Goal: Information Seeking & Learning: Check status

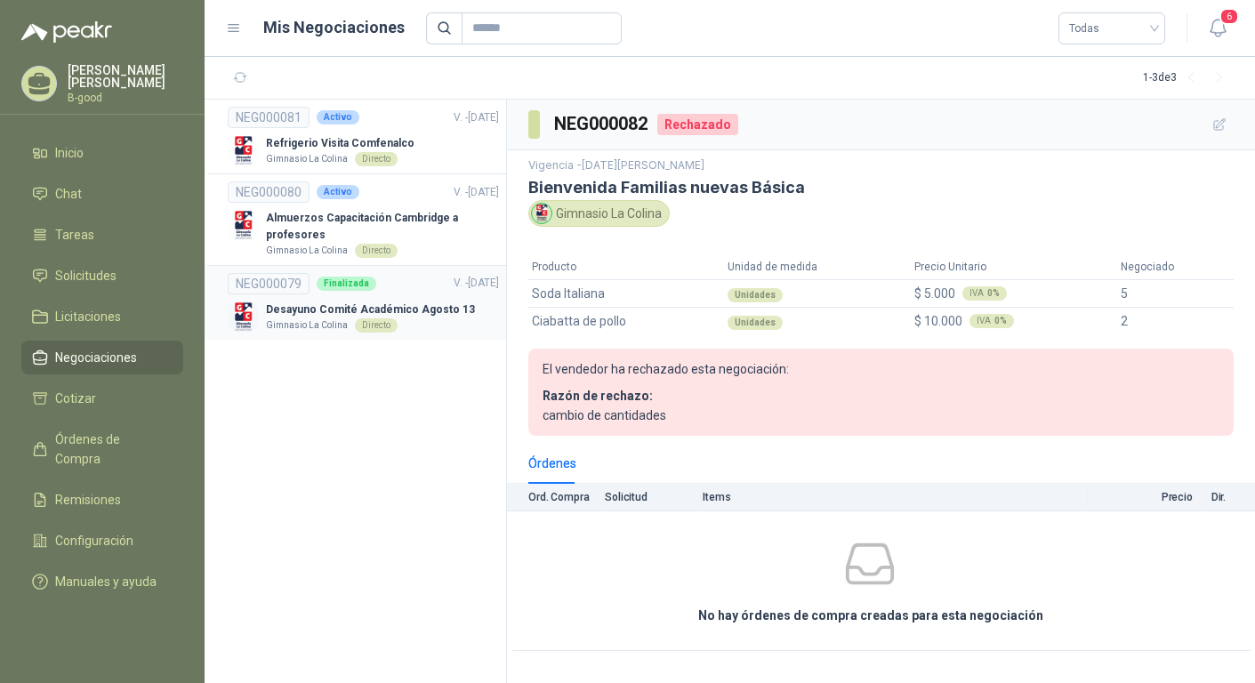
click at [328, 309] on p "Desayuno Comité Académico Agosto 13" at bounding box center [370, 309] width 209 height 17
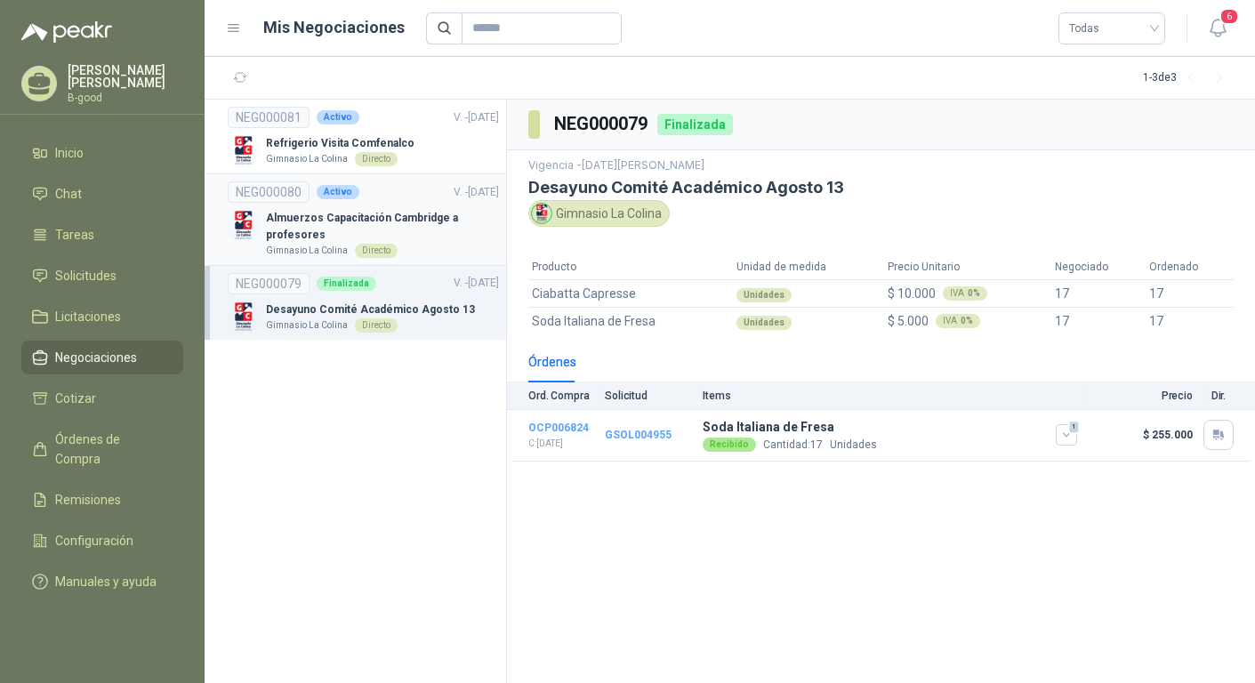
click at [315, 224] on p "Almuerzos Capacitación Cambridge a profesores" at bounding box center [382, 227] width 233 height 34
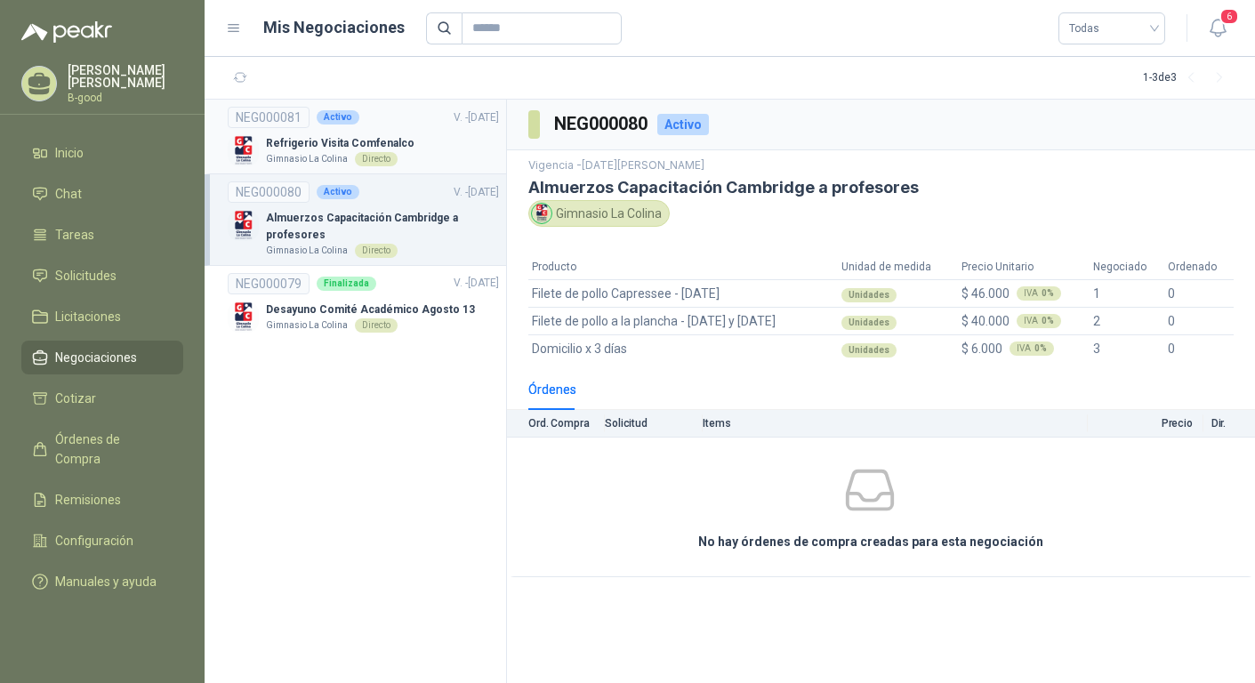
click at [317, 143] on p "Refrigerio Visita Comfenalco" at bounding box center [340, 143] width 149 height 17
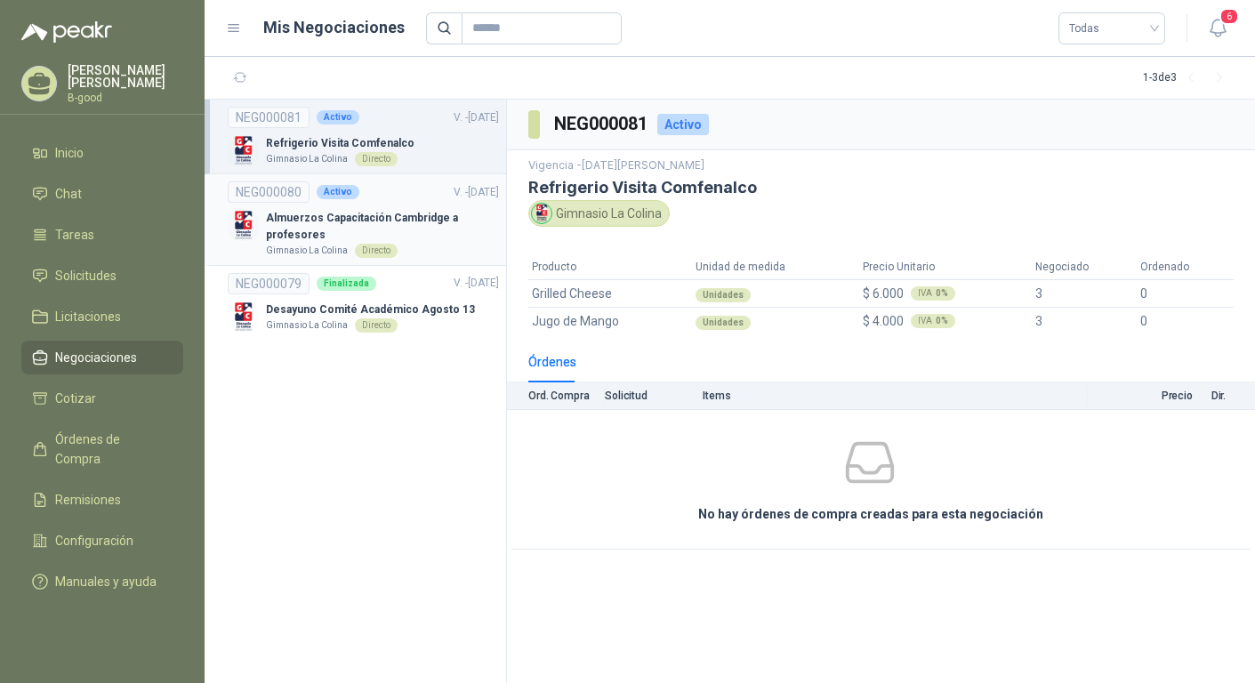
click at [302, 212] on p "Almuerzos Capacitación Cambridge a profesores" at bounding box center [382, 227] width 233 height 34
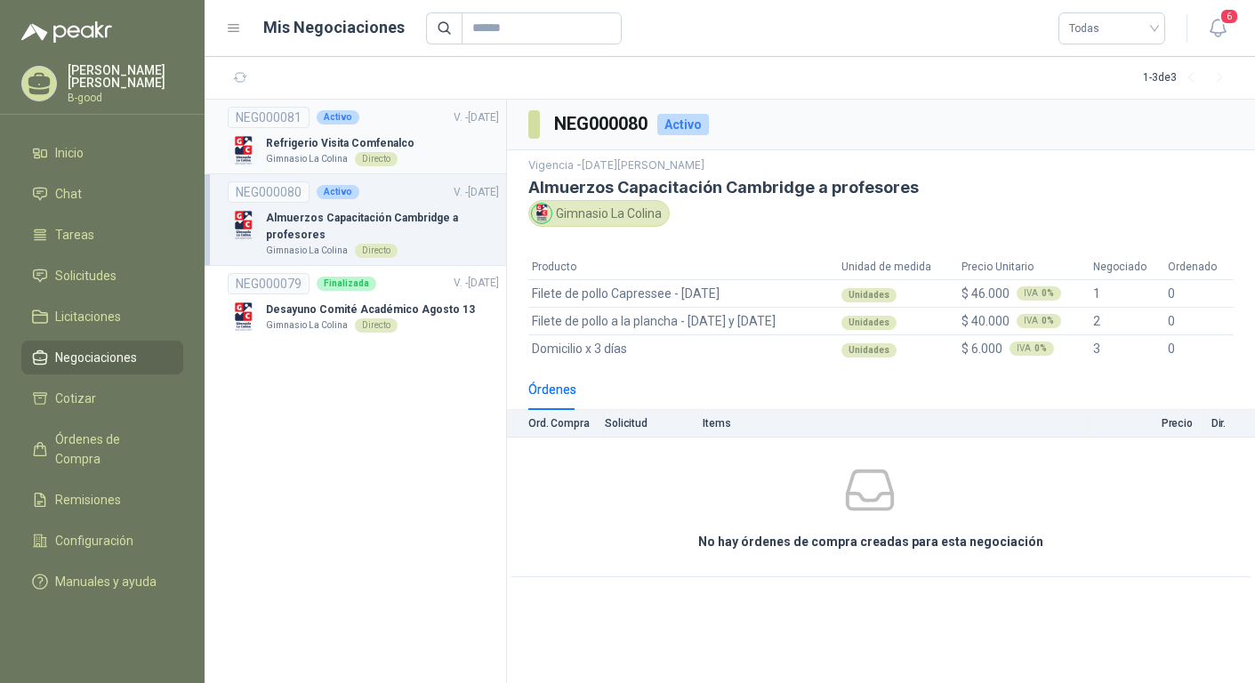
click at [307, 152] on p "Gimnasio La Colina" at bounding box center [307, 159] width 82 height 14
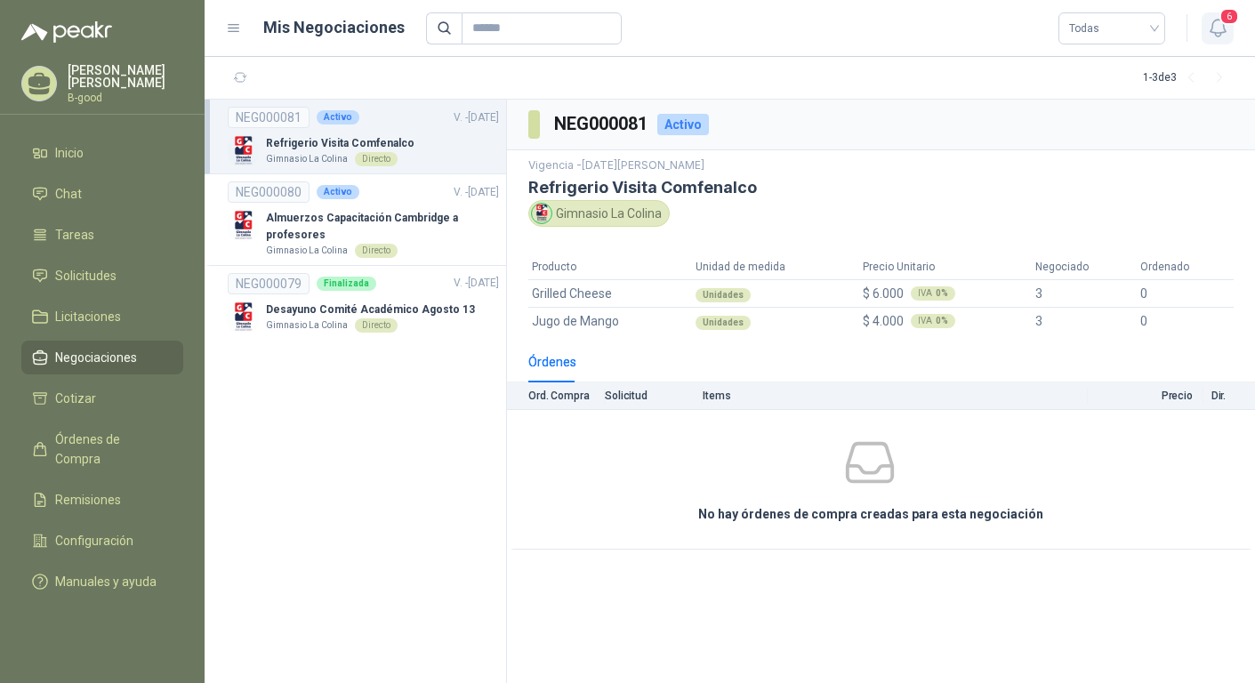
click at [1218, 29] on icon "button" at bounding box center [1218, 28] width 22 height 22
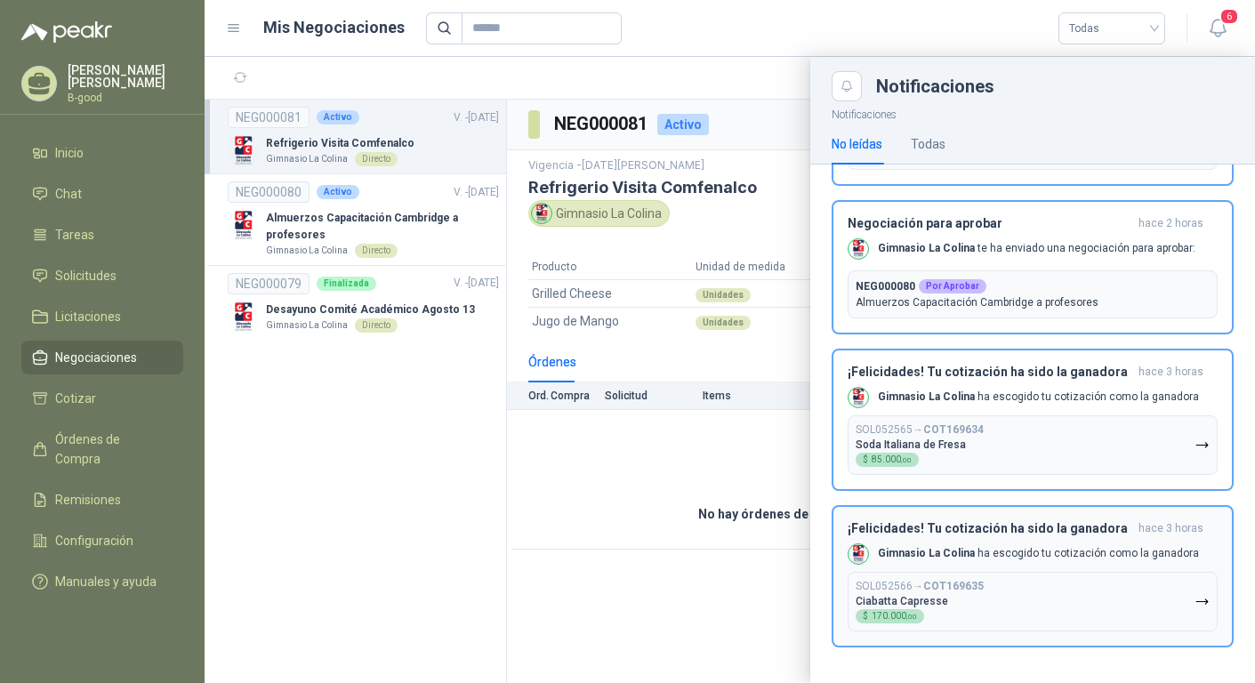
scroll to position [430, 0]
click at [1003, 540] on div "¡Felicidades! Tu cotización ha sido la ganadora hace 3 horas Gimnasio La Colina…" at bounding box center [1032, 578] width 370 height 110
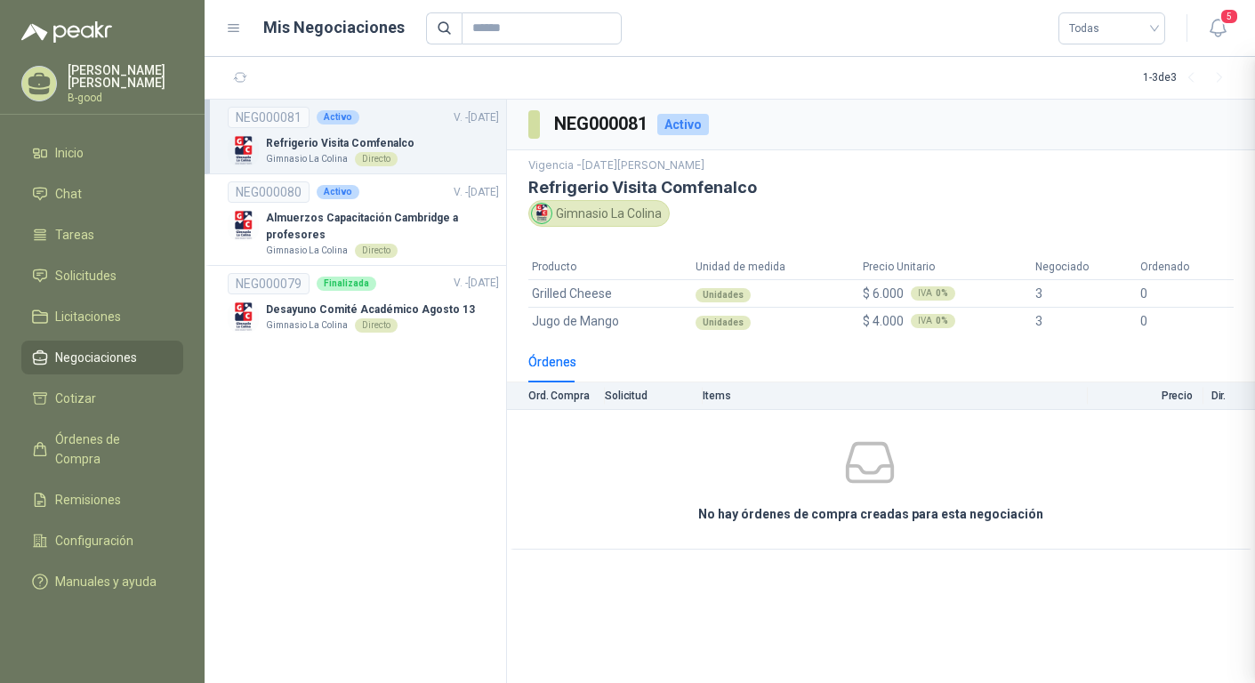
scroll to position [274, 0]
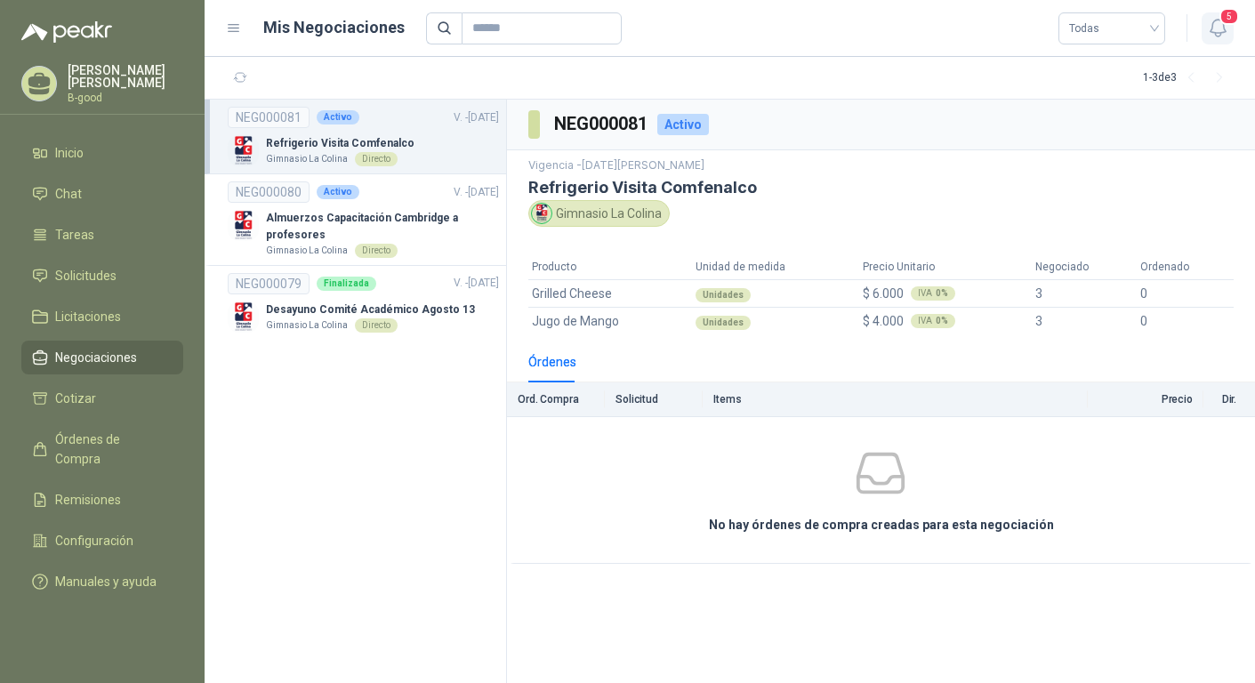
click at [1217, 26] on icon "button" at bounding box center [1218, 28] width 22 height 22
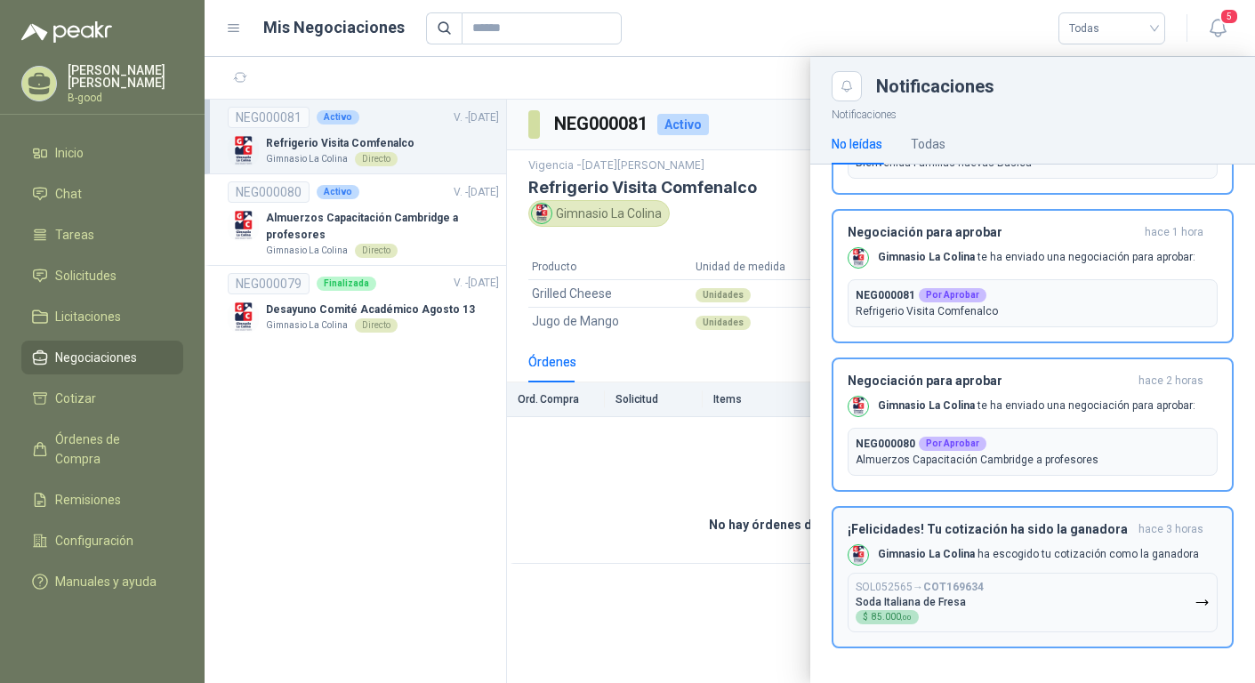
click at [1000, 556] on p "Gimnasio La Colina ha escogido tu cotización como la ganadora" at bounding box center [1038, 554] width 321 height 15
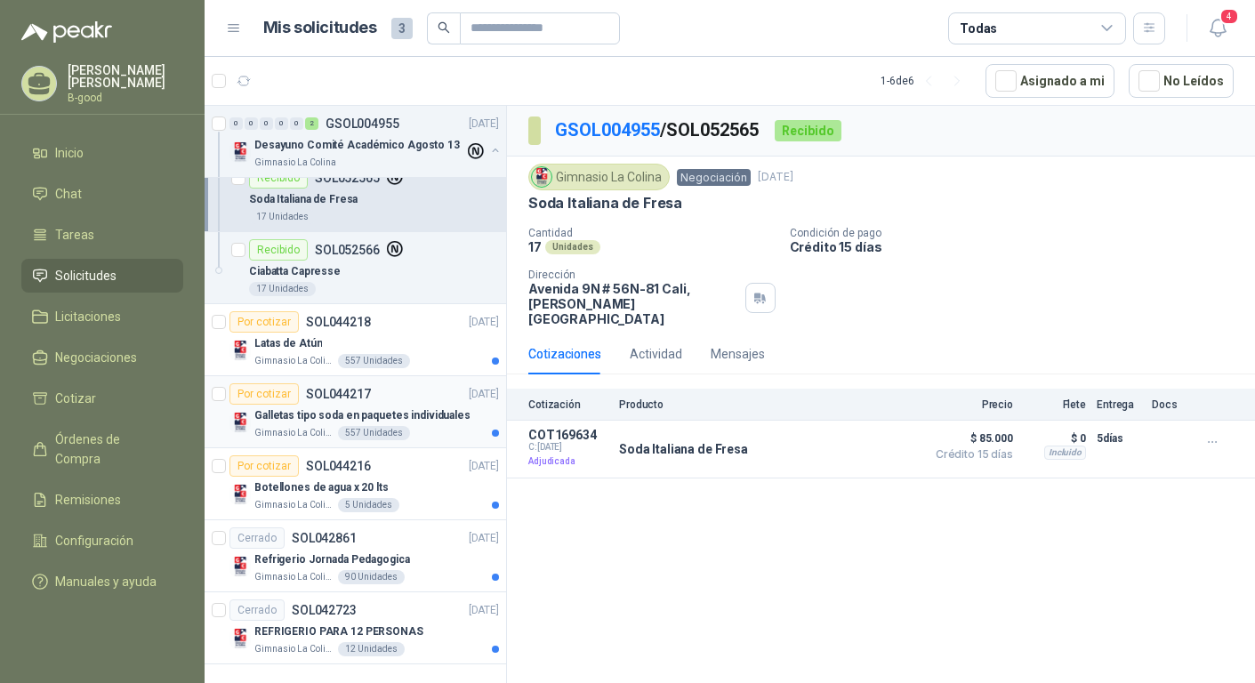
scroll to position [181, 0]
click at [394, 558] on p "Refrigerio Jornada Pedagogica" at bounding box center [332, 559] width 156 height 17
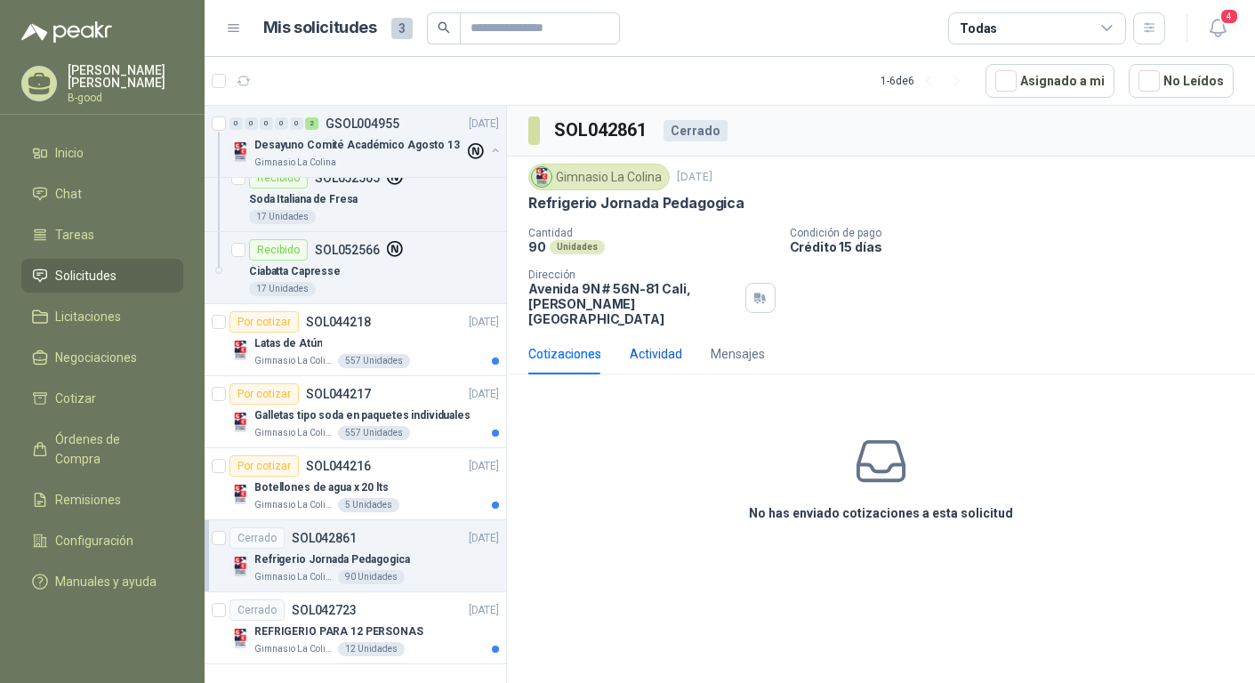
click at [649, 344] on div "Actividad" at bounding box center [656, 354] width 52 height 20
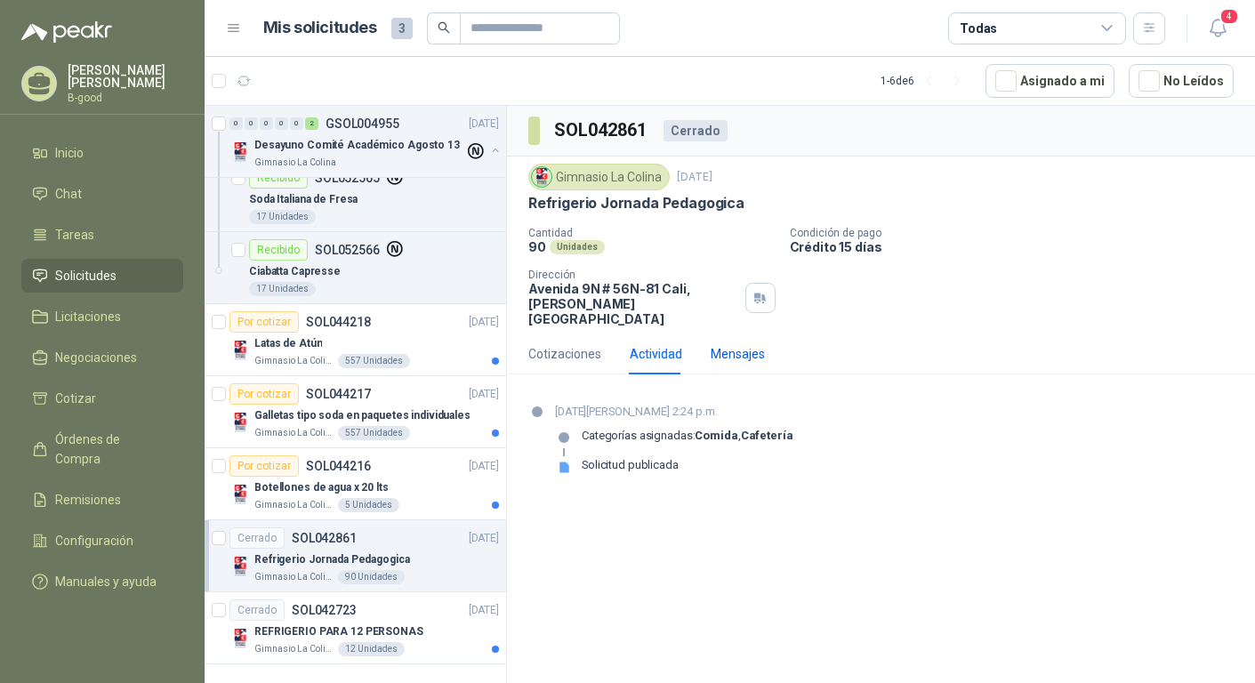
click at [738, 344] on div "Mensajes" at bounding box center [738, 354] width 54 height 20
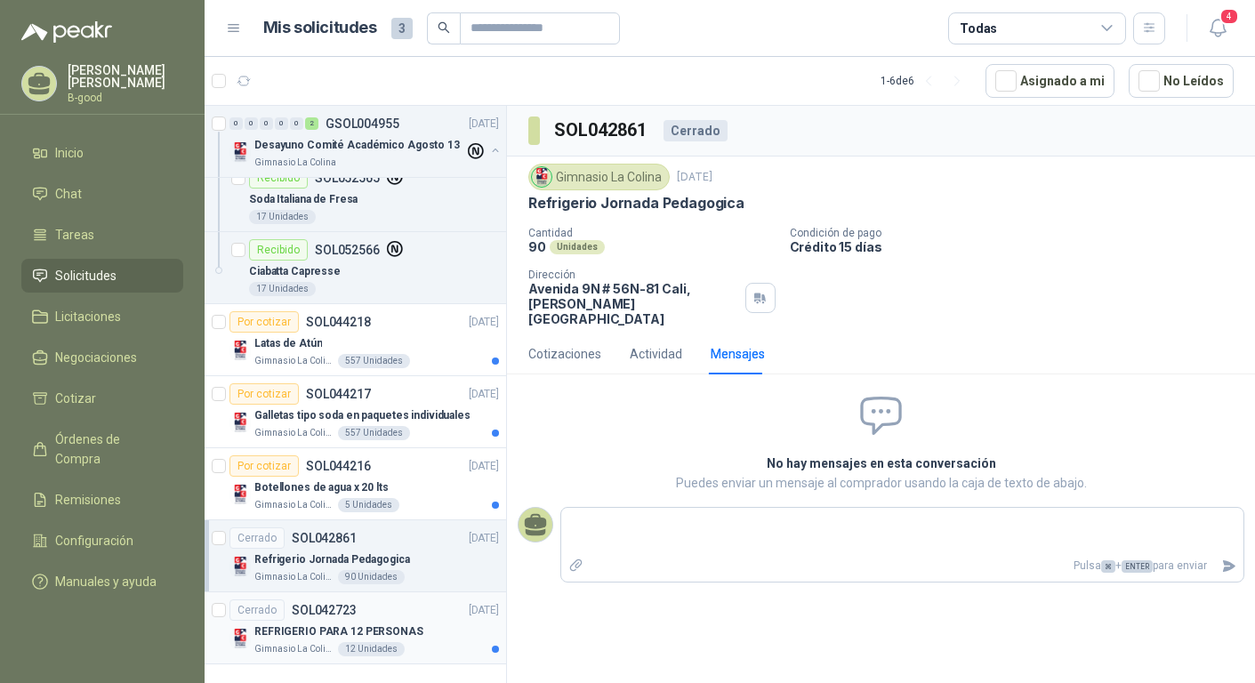
click at [312, 632] on p "REFRIGERIO PARA 12 PERSONAS" at bounding box center [338, 631] width 169 height 17
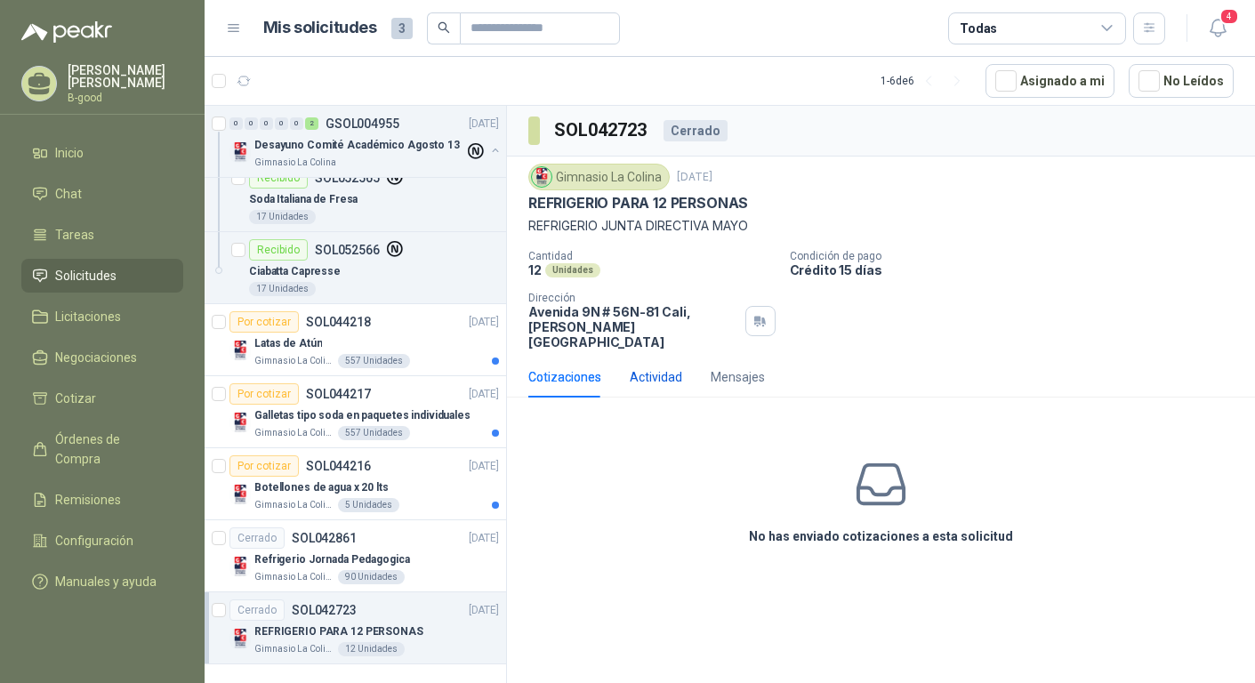
click at [661, 367] on div "Actividad" at bounding box center [656, 377] width 52 height 20
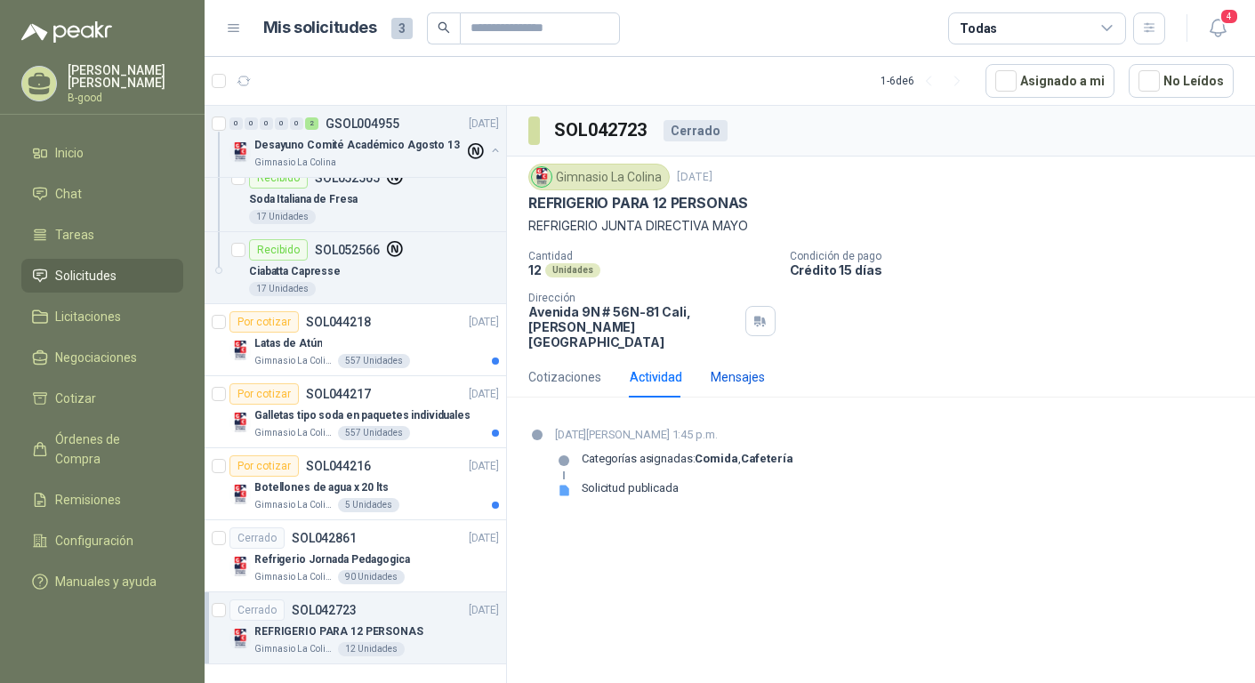
click at [735, 367] on div "Mensajes" at bounding box center [738, 377] width 54 height 20
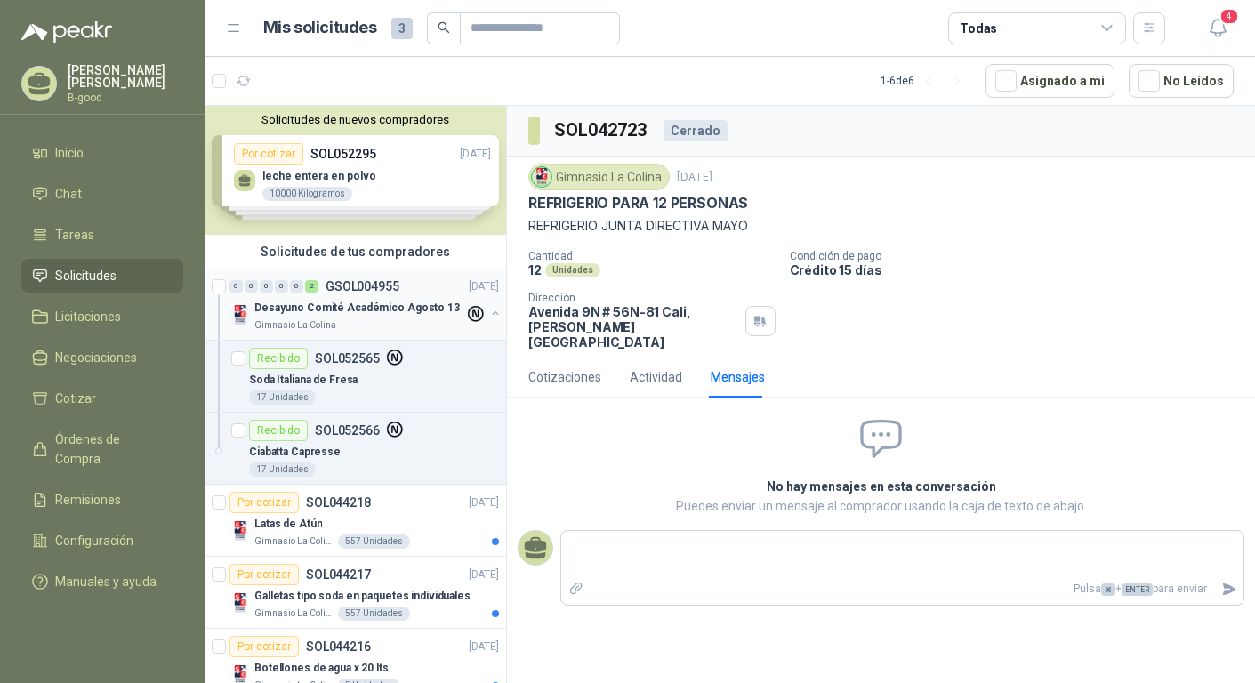
click at [328, 317] on div "Desayuno Comité Académico Agosto 13" at bounding box center [359, 307] width 210 height 21
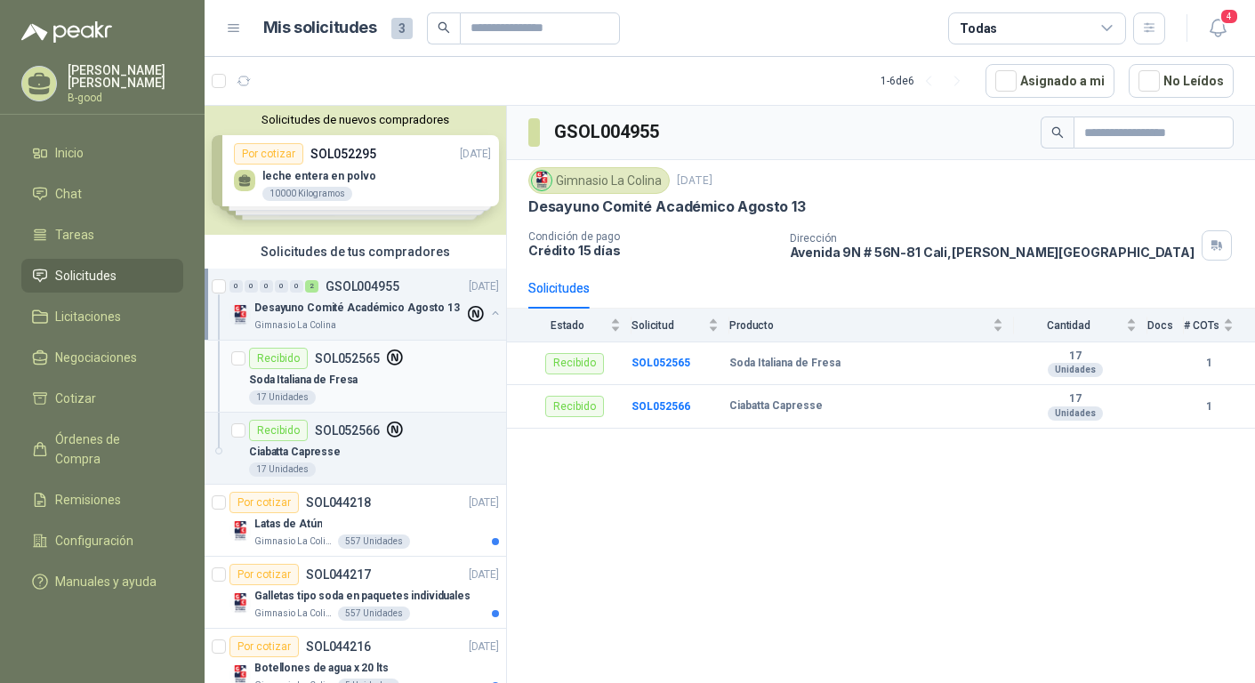
click at [301, 366] on div "Recibido" at bounding box center [278, 358] width 59 height 21
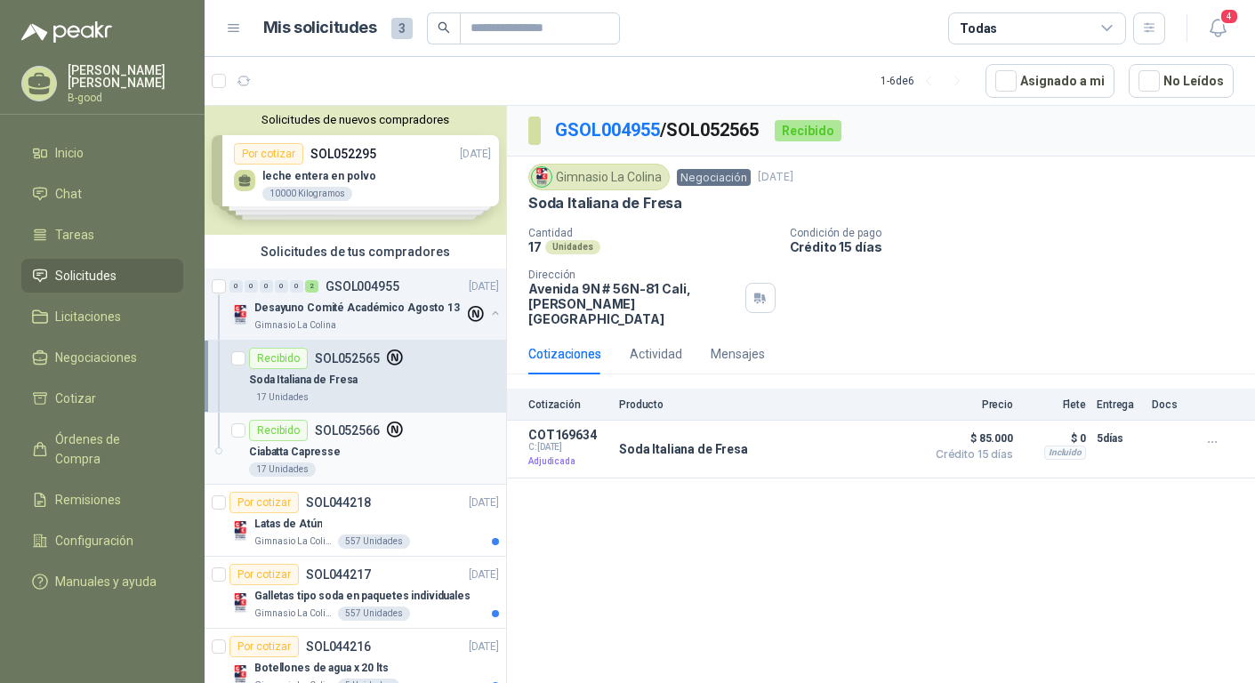
click at [293, 440] on div "Recibido" at bounding box center [278, 430] width 59 height 21
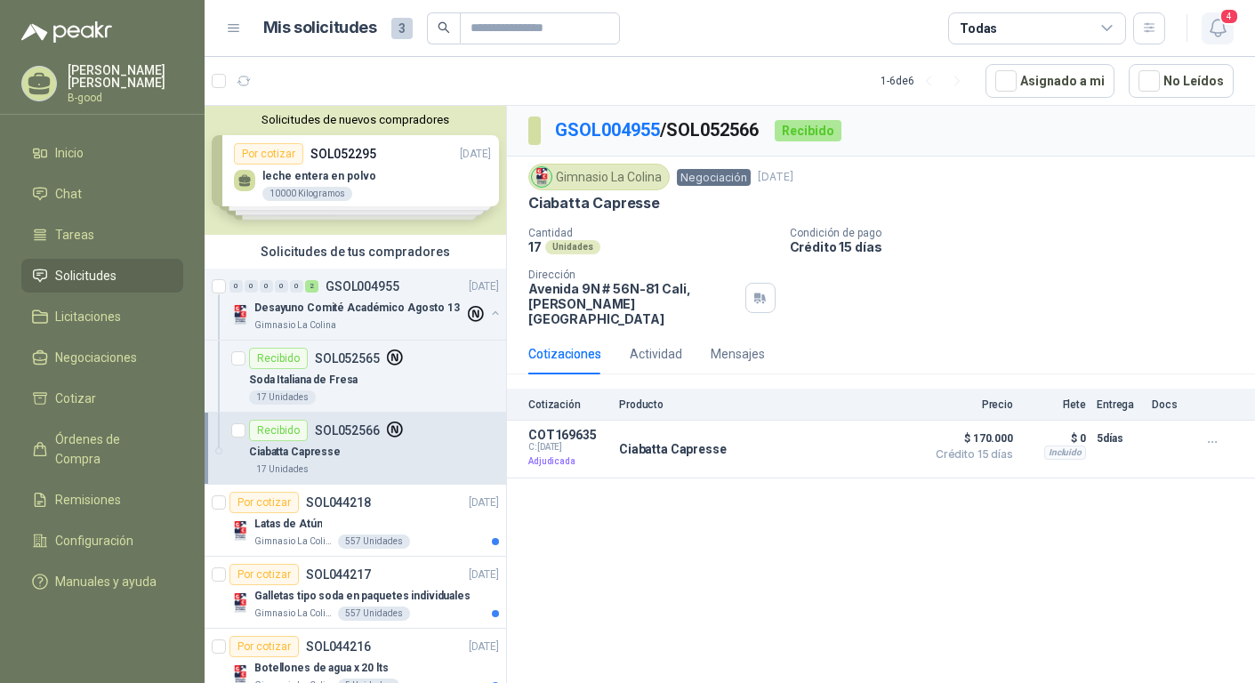
click at [1218, 28] on icon "button" at bounding box center [1218, 28] width 22 height 22
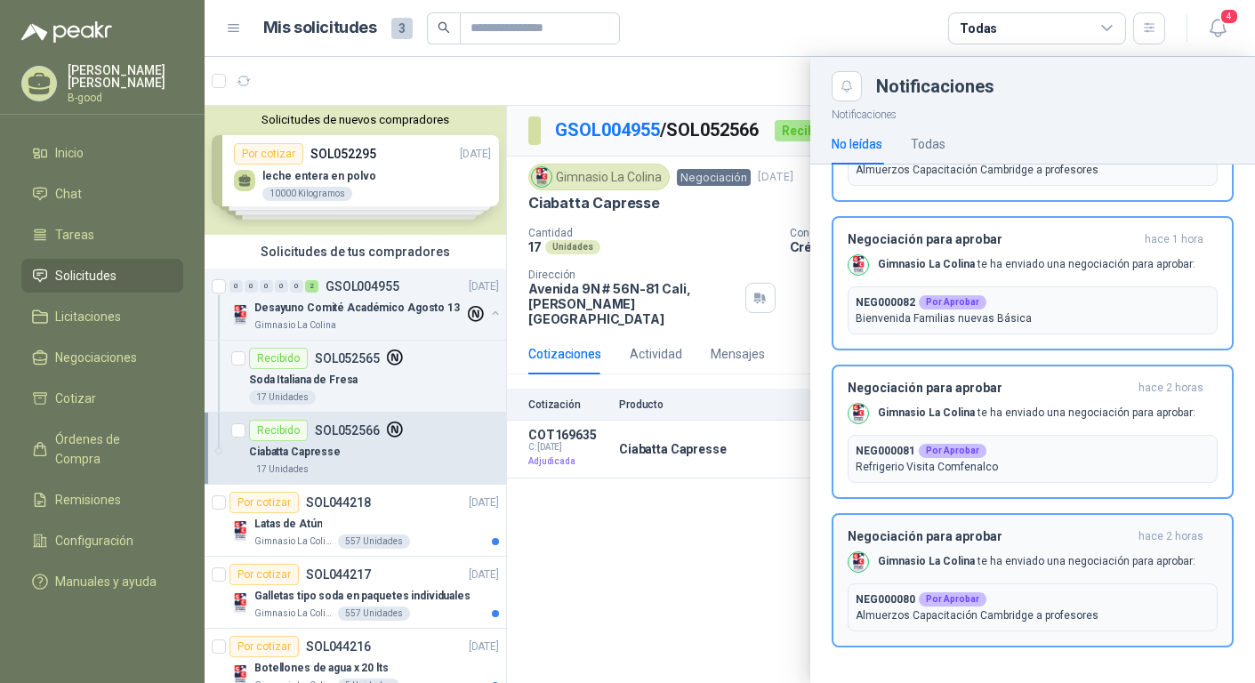
click at [959, 598] on div "Por Aprobar" at bounding box center [953, 599] width 68 height 14
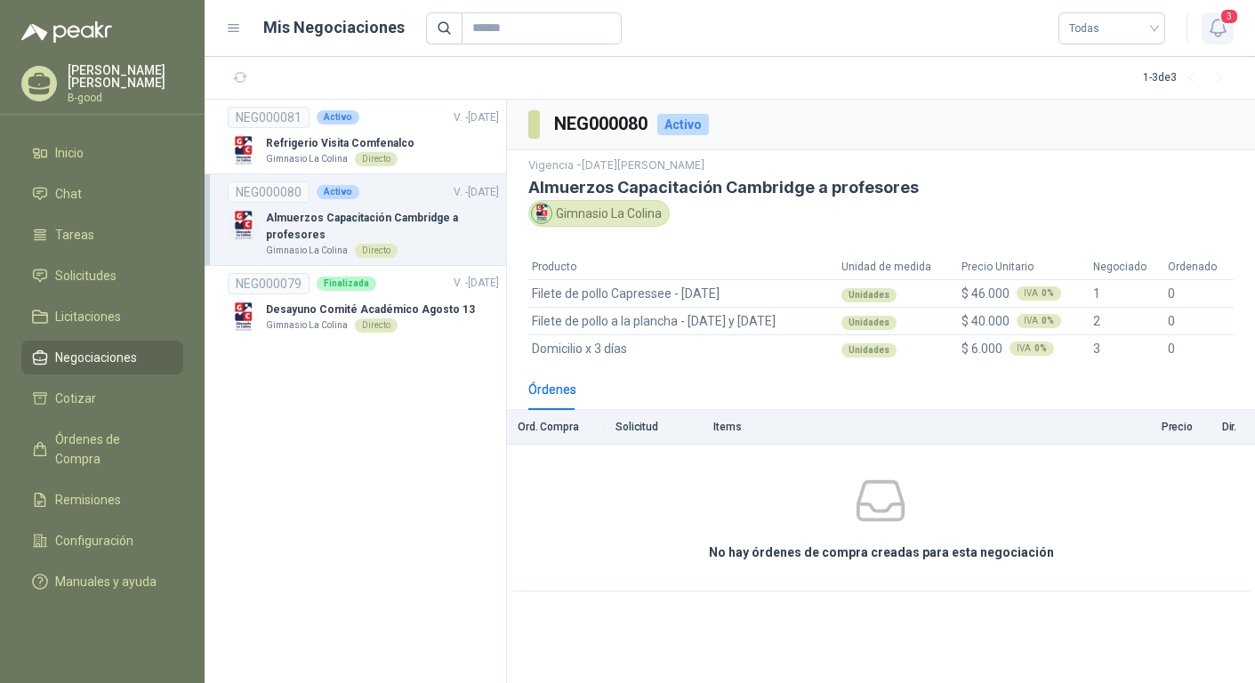
click at [1218, 28] on icon "button" at bounding box center [1218, 28] width 22 height 22
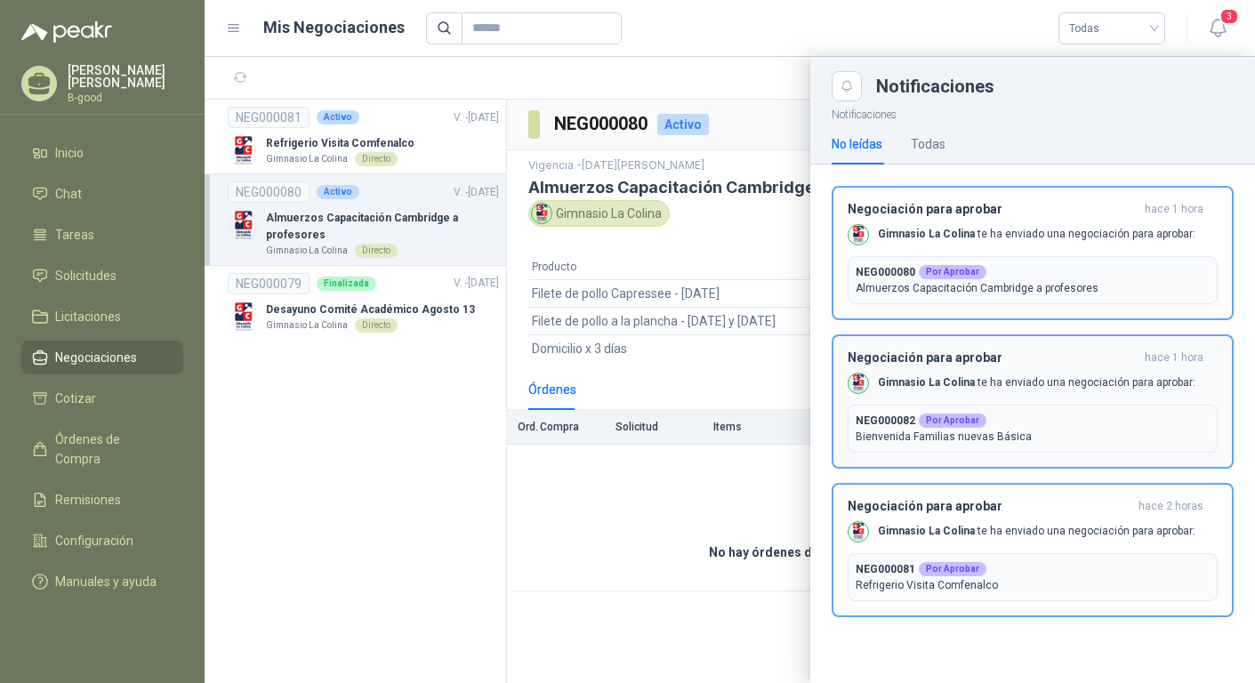
click at [969, 382] on b "Gimnasio La Colina" at bounding box center [926, 382] width 97 height 12
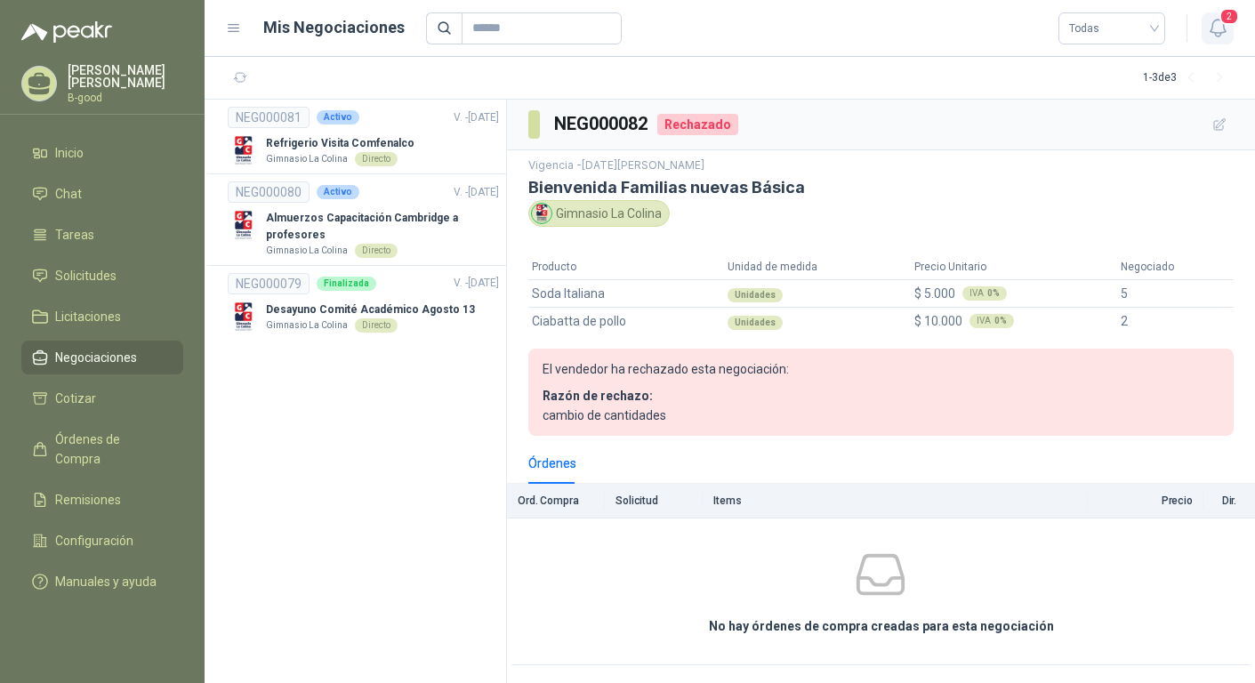
click at [1218, 31] on icon "button" at bounding box center [1218, 28] width 22 height 22
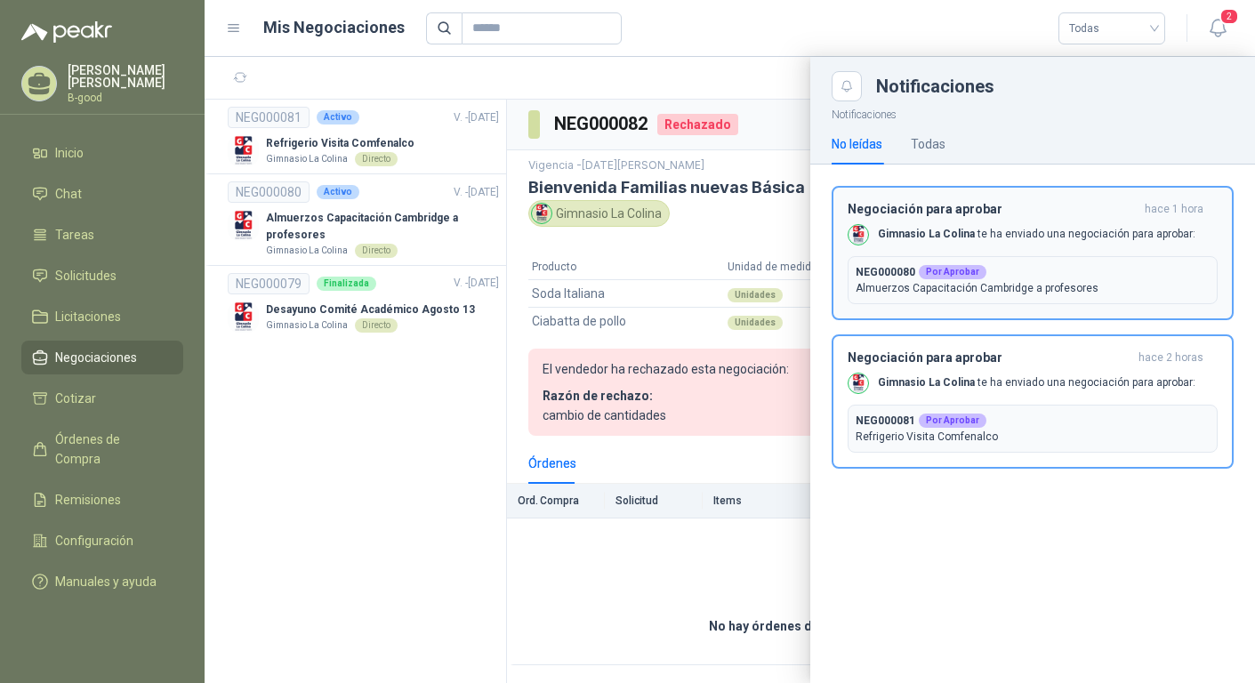
click at [1019, 237] on p "Gimnasio La Colina te ha enviado una negociación para aprobar:" at bounding box center [1036, 234] width 317 height 15
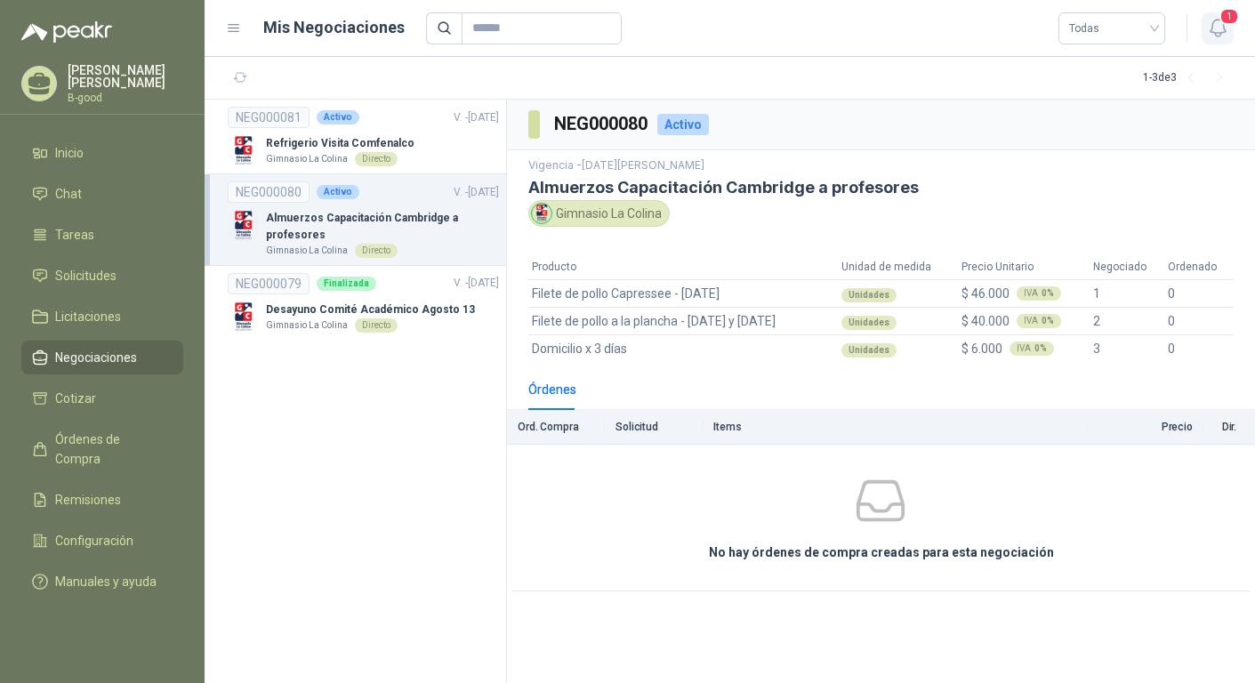
click at [1223, 27] on icon "button" at bounding box center [1218, 28] width 22 height 22
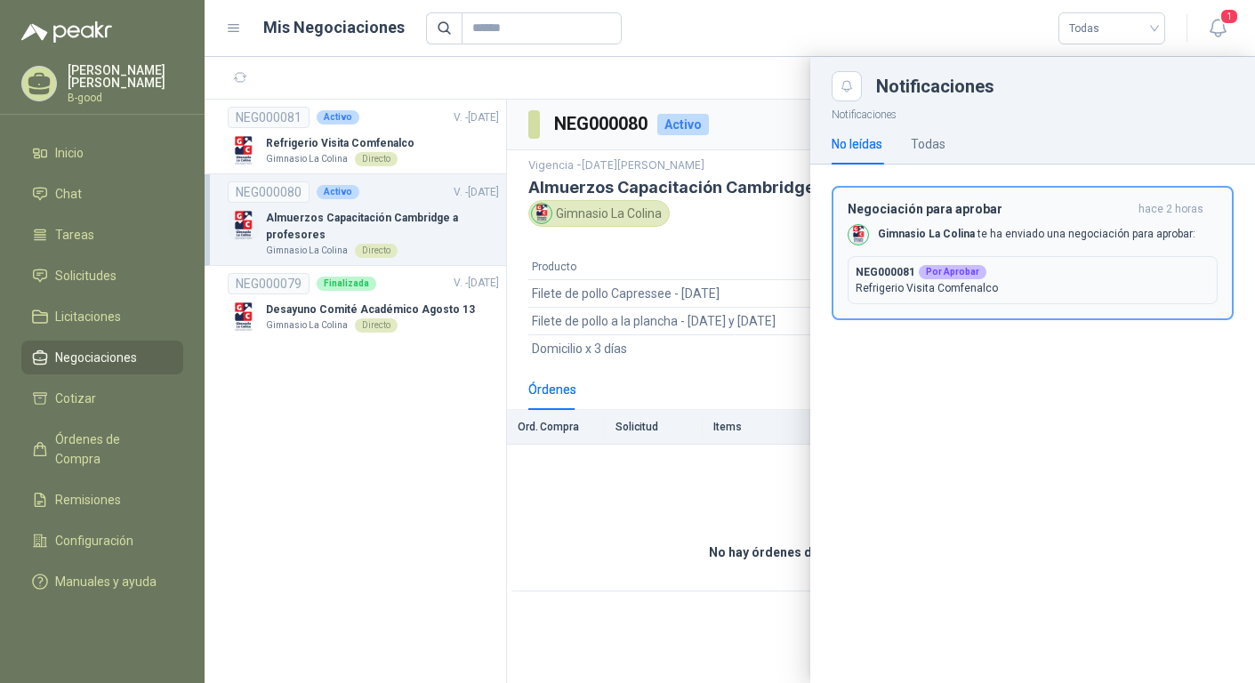
click at [954, 237] on b "Gimnasio La Colina" at bounding box center [926, 234] width 97 height 12
